Goal: Transaction & Acquisition: Purchase product/service

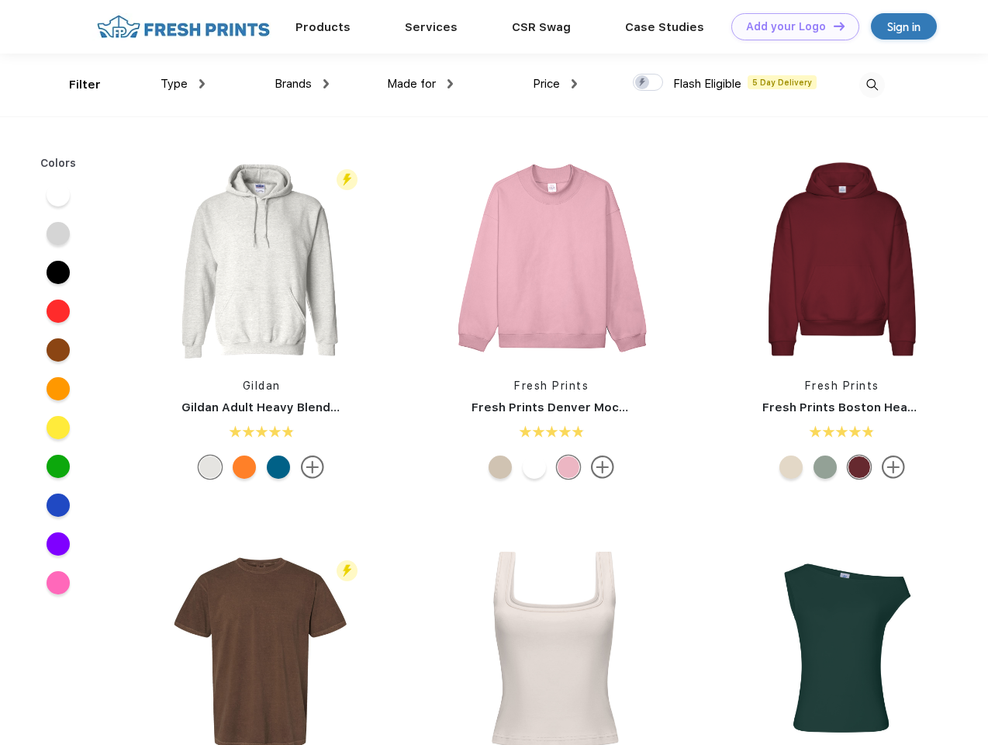
click at [790, 26] on link "Add your Logo Design Tool" at bounding box center [796, 26] width 128 height 27
click at [0, 0] on div "Design Tool" at bounding box center [0, 0] width 0 height 0
click at [832, 26] on link "Add your Logo Design Tool" at bounding box center [796, 26] width 128 height 27
click at [74, 85] on div "Filter" at bounding box center [85, 85] width 32 height 18
click at [183, 84] on span "Type" at bounding box center [174, 84] width 27 height 14
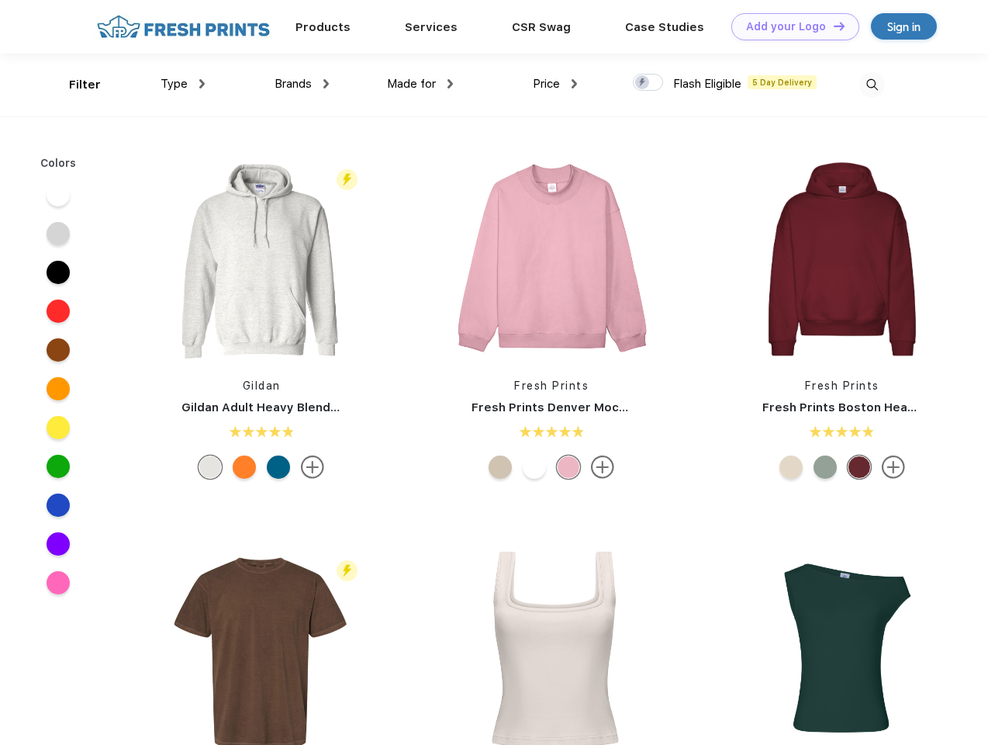
click at [302, 84] on span "Brands" at bounding box center [293, 84] width 37 height 14
click at [421, 84] on span "Made for" at bounding box center [411, 84] width 49 height 14
click at [556, 84] on span "Price" at bounding box center [546, 84] width 27 height 14
click at [649, 83] on div at bounding box center [648, 82] width 30 height 17
click at [643, 83] on input "checkbox" at bounding box center [638, 78] width 10 height 10
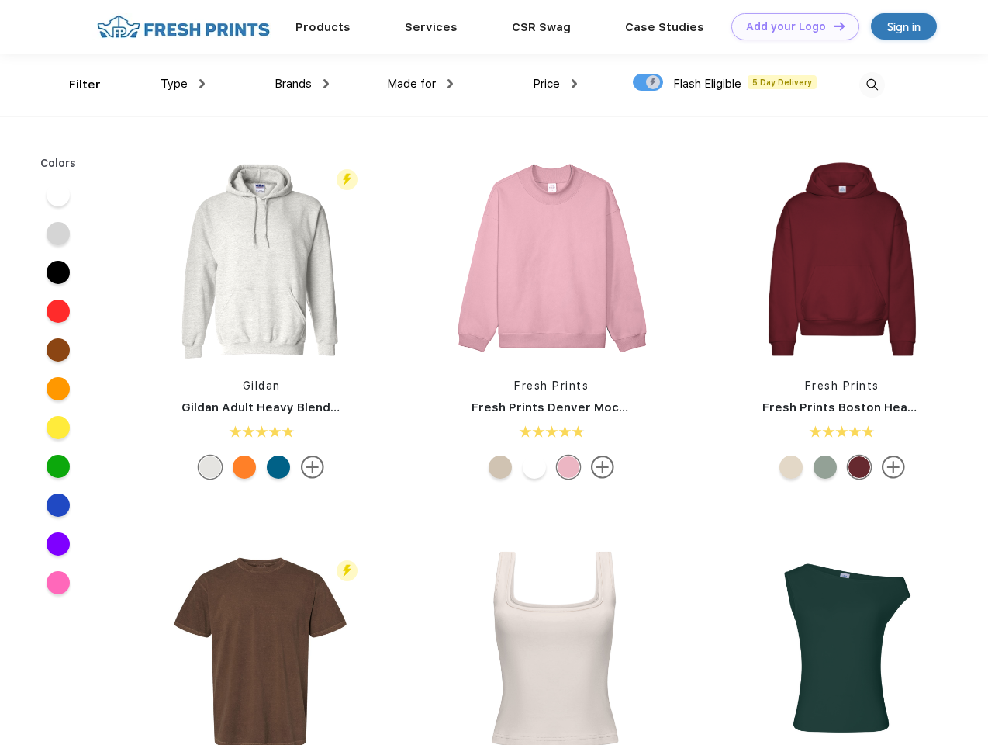
click at [872, 85] on img at bounding box center [873, 85] width 26 height 26
